Goal: Obtain resource: Obtain resource

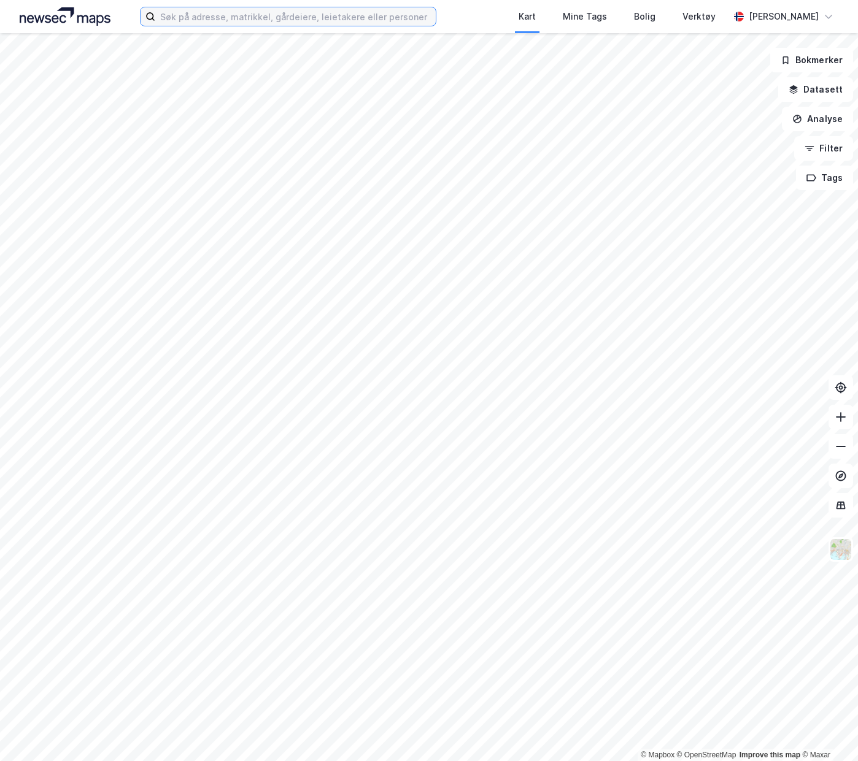
click at [184, 23] on input at bounding box center [295, 16] width 280 height 18
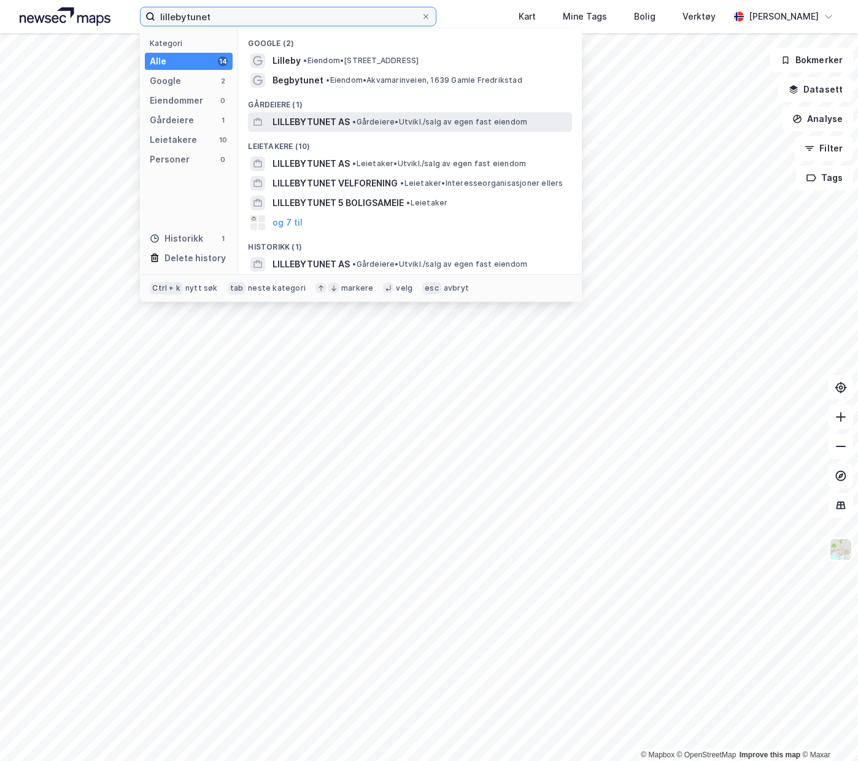
type input "lillebytunet"
click at [356, 118] on span "•" at bounding box center [354, 121] width 4 height 9
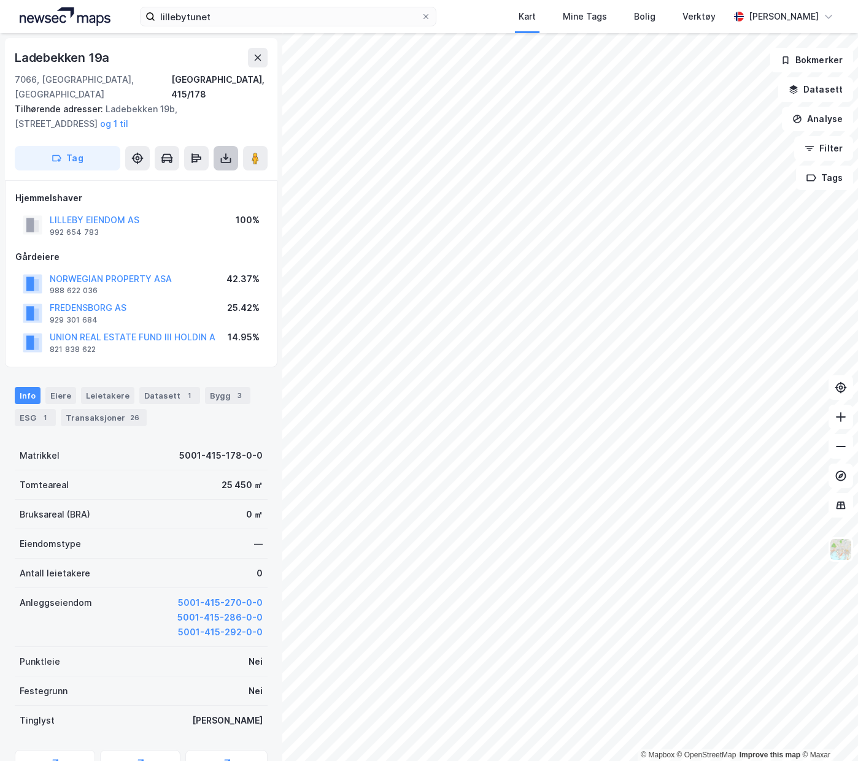
click at [228, 152] on icon at bounding box center [226, 158] width 12 height 12
click at [175, 178] on div "Last ned grunnbok" at bounding box center [164, 183] width 71 height 10
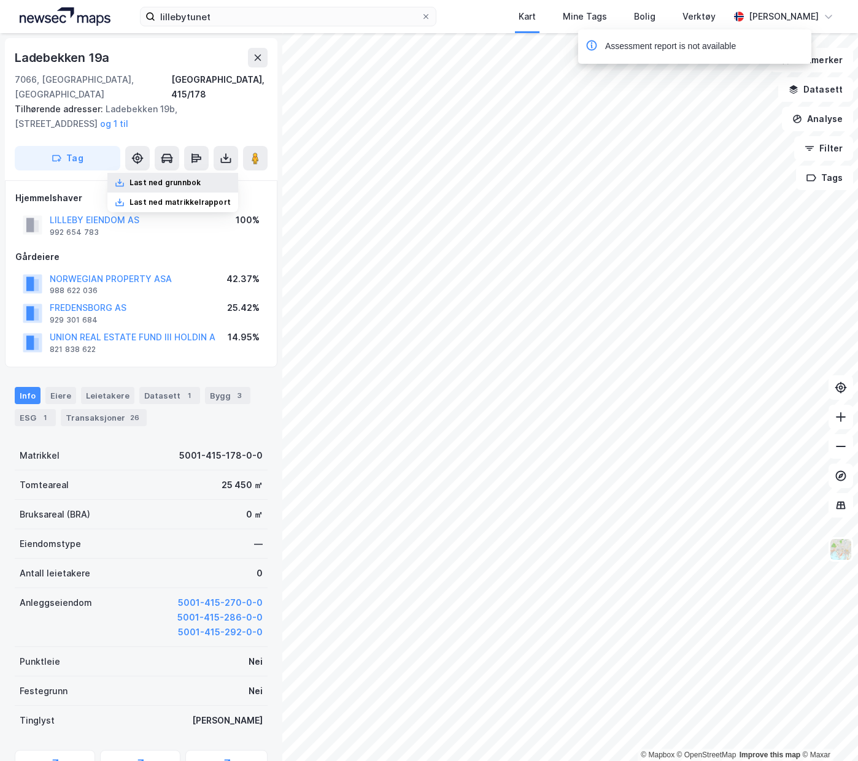
click at [182, 173] on div "Last ned grunnbok" at bounding box center [172, 183] width 131 height 20
